Goal: Find specific page/section: Find specific page/section

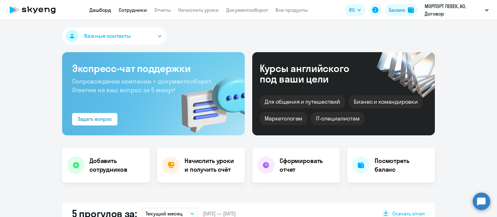
click at [119, 8] on link "Сотрудники" at bounding box center [133, 10] width 28 height 6
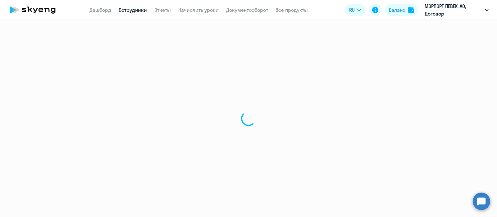
select select "30"
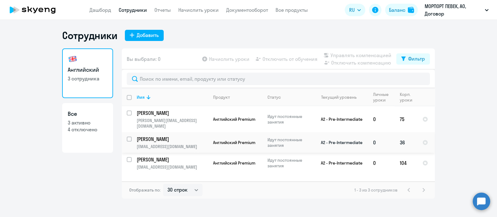
click at [180, 136] on p "Осипов Евгений" at bounding box center [172, 139] width 70 height 7
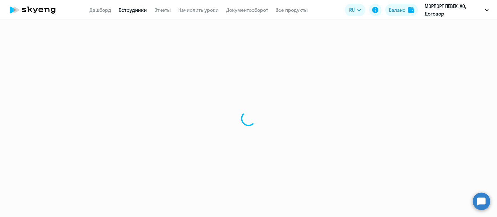
select select "english"
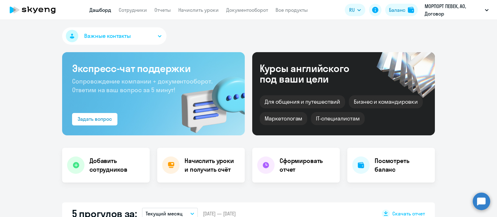
select select "30"
click at [134, 11] on link "Сотрудники" at bounding box center [133, 10] width 28 height 6
select select "30"
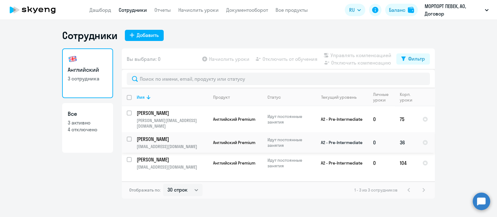
click at [154, 136] on p "Осипов Евгений" at bounding box center [172, 139] width 70 height 7
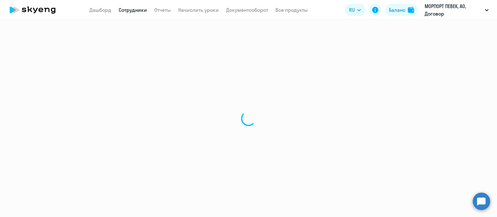
select select "english"
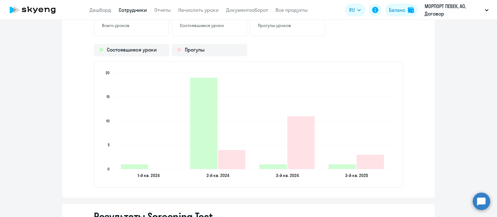
scroll to position [688, 0]
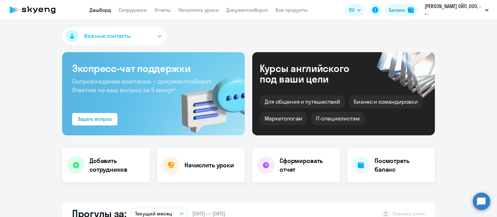
select select "30"
click at [138, 10] on link "Сотрудники" at bounding box center [133, 10] width 28 height 6
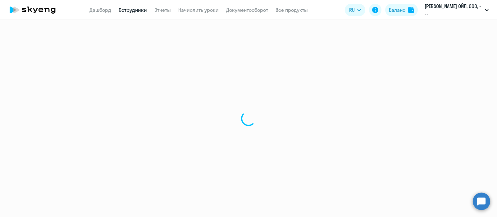
select select "30"
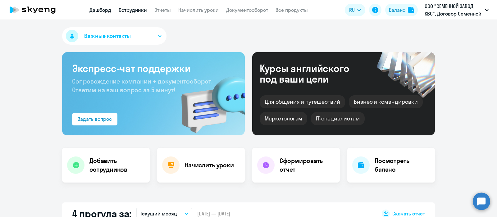
click at [137, 10] on link "Сотрудники" at bounding box center [133, 10] width 28 height 6
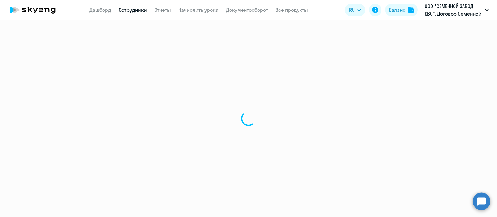
select select "30"
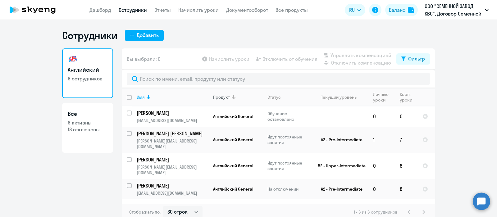
scroll to position [25, 0]
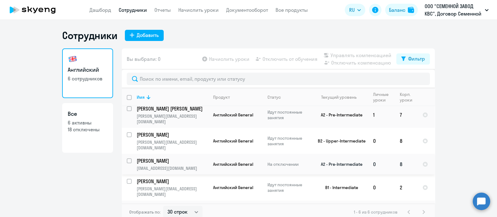
click at [160, 157] on p "Кононов Максим Андреевич" at bounding box center [172, 160] width 70 height 7
select select "english"
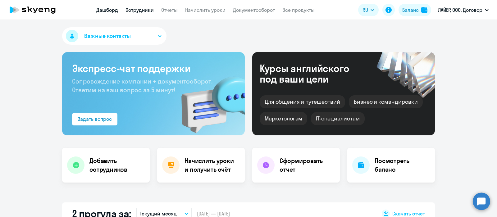
click at [140, 12] on link "Сотрудники" at bounding box center [139, 10] width 28 height 6
select select "30"
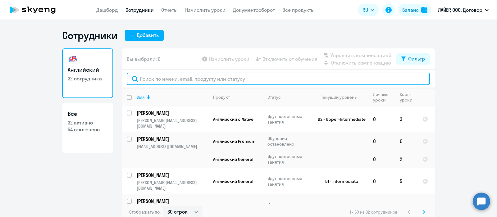
click at [174, 81] on input "text" at bounding box center [278, 79] width 303 height 12
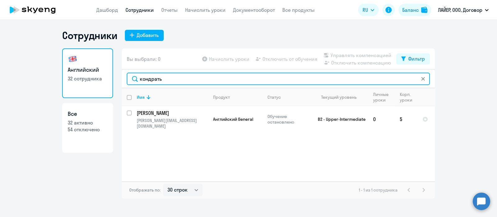
drag, startPoint x: 154, startPoint y: 78, endPoint x: 113, endPoint y: 78, distance: 40.4
click at [113, 78] on div "Английский 32 сотрудника Все 32 активно 54 отключено Вы выбрали: 0 Начислить ур…" at bounding box center [248, 123] width 372 height 150
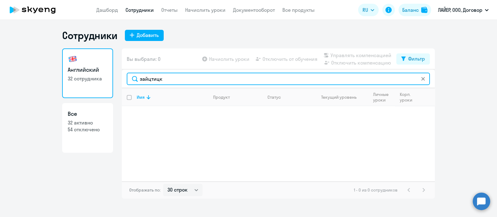
drag, startPoint x: 172, startPoint y: 79, endPoint x: 100, endPoint y: 73, distance: 71.9
click at [100, 73] on div "Английский 32 сотрудника Все 32 активно 54 отключено Вы выбрали: 0 Начислить ур…" at bounding box center [248, 123] width 372 height 150
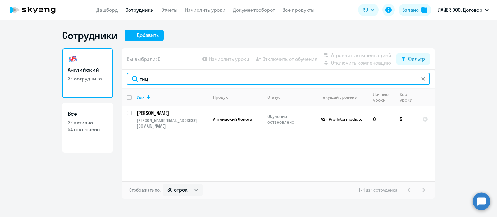
drag, startPoint x: 136, startPoint y: 78, endPoint x: 123, endPoint y: 78, distance: 13.3
click at [123, 78] on div "тиц" at bounding box center [278, 79] width 313 height 19
drag, startPoint x: 164, startPoint y: 80, endPoint x: 128, endPoint y: 80, distance: 36.3
click at [128, 80] on input "караб" at bounding box center [278, 79] width 303 height 12
drag, startPoint x: 166, startPoint y: 78, endPoint x: 124, endPoint y: 80, distance: 42.6
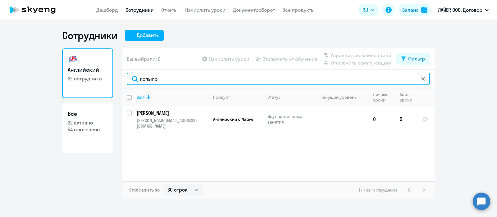
click at [124, 80] on div "копыло" at bounding box center [278, 79] width 313 height 19
type input "сысоев"
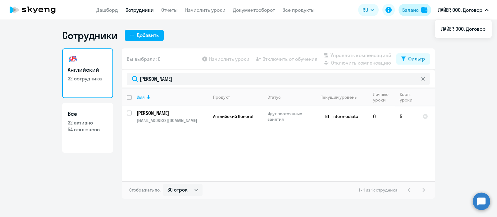
click at [408, 7] on div "Баланс" at bounding box center [410, 9] width 16 height 7
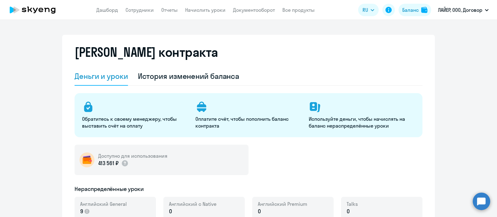
select select "english_adult_not_native_speaker"
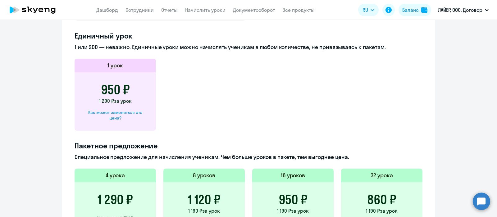
scroll to position [271, 0]
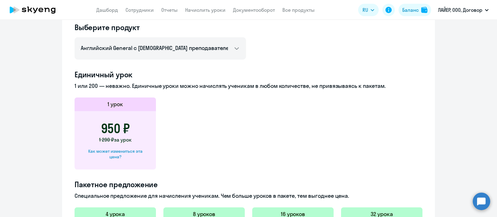
click at [119, 151] on div "Как может измениться эта цена?" at bounding box center [114, 153] width 61 height 11
select select "english_adult_not_native_speaker"
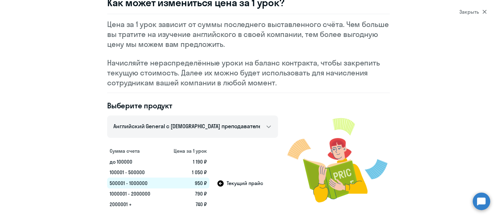
scroll to position [0, 0]
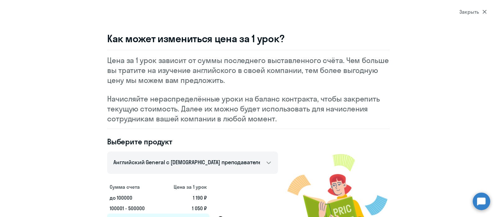
drag, startPoint x: 475, startPoint y: 11, endPoint x: 448, endPoint y: 24, distance: 30.4
click at [475, 11] on div "Закрыть" at bounding box center [472, 11] width 27 height 7
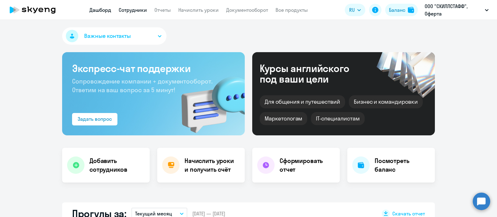
select select "30"
click at [126, 8] on link "Сотрудники" at bounding box center [133, 10] width 28 height 6
select select "30"
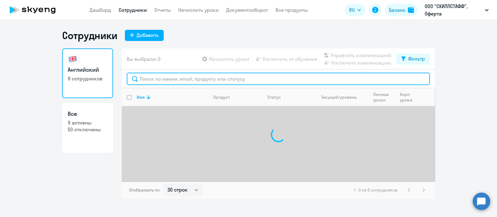
click at [181, 79] on input "text" at bounding box center [278, 79] width 303 height 12
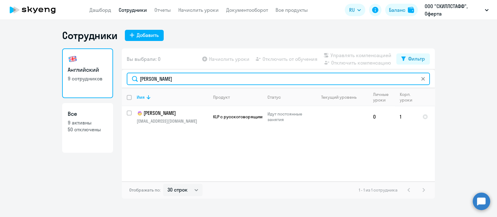
type input "владимир"
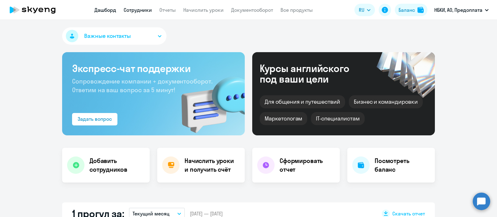
select select "30"
click at [133, 7] on link "Сотрудники" at bounding box center [138, 10] width 28 height 6
select select "30"
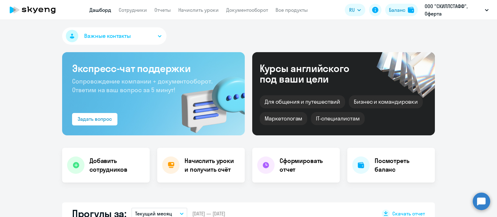
click at [136, 7] on app-menu-item-link "Сотрудники" at bounding box center [133, 10] width 28 height 8
select select "30"
click at [134, 8] on link "Сотрудники" at bounding box center [133, 10] width 28 height 6
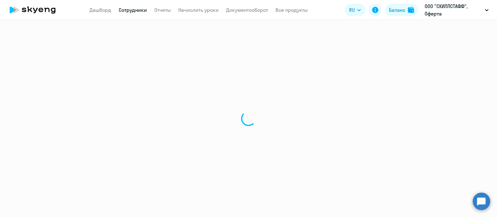
select select "30"
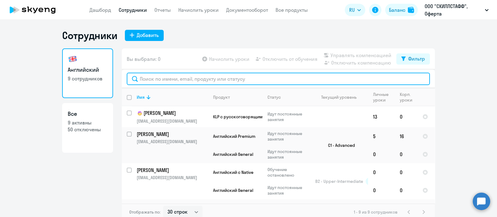
click at [174, 80] on input "text" at bounding box center [278, 79] width 303 height 12
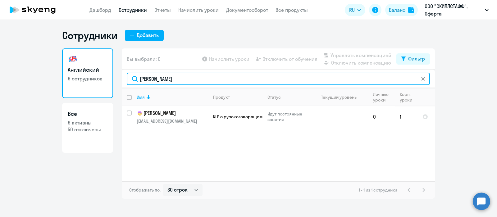
type input "[PERSON_NAME]"
